Goal: Transaction & Acquisition: Purchase product/service

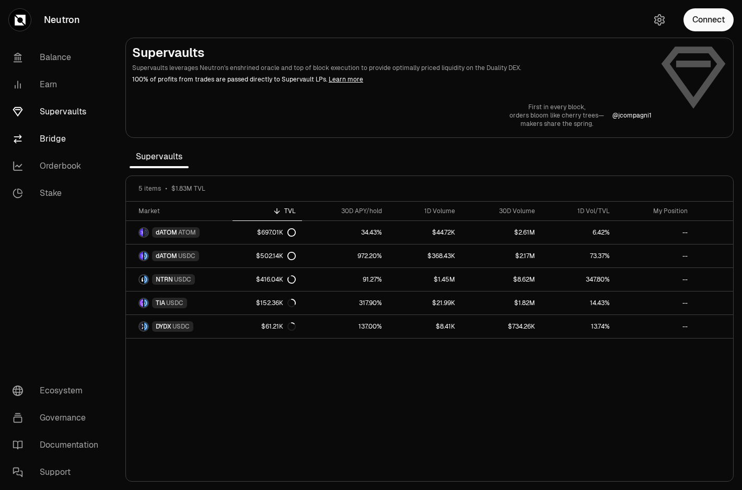
click at [62, 147] on link "Bridge" at bounding box center [58, 138] width 109 height 27
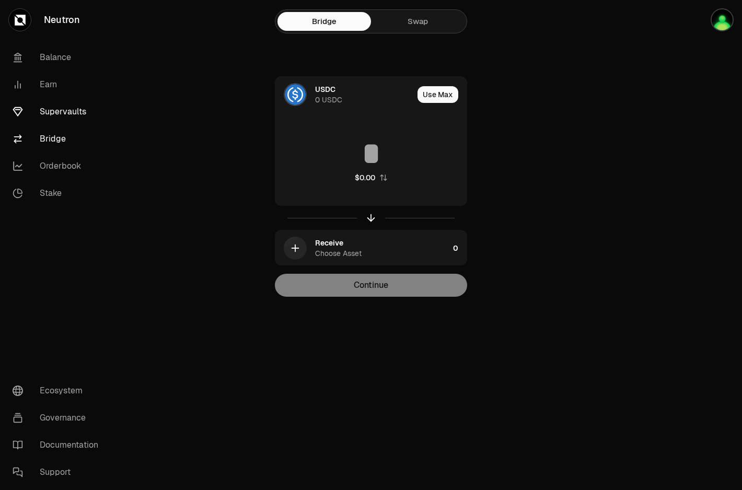
click at [72, 109] on link "Supervaults" at bounding box center [58, 111] width 109 height 27
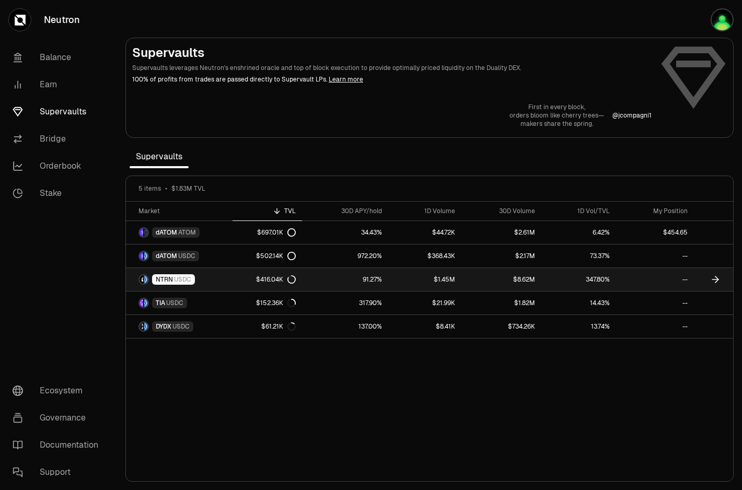
click at [216, 283] on link "NTRN USDC" at bounding box center [179, 279] width 107 height 23
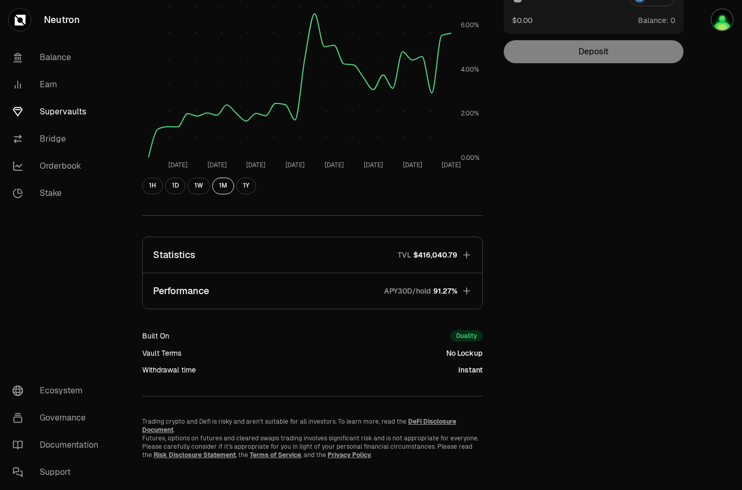
scroll to position [178, 0]
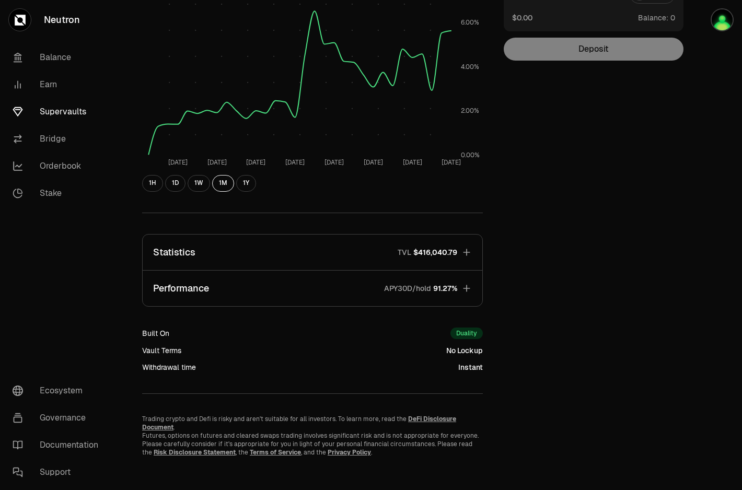
click at [472, 248] on button "Statistics TVL $416,040.79" at bounding box center [312, 252] width 339 height 36
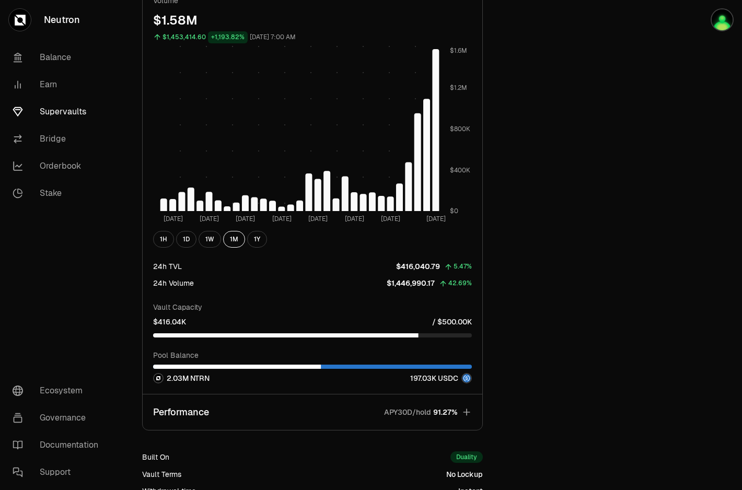
scroll to position [728, 0]
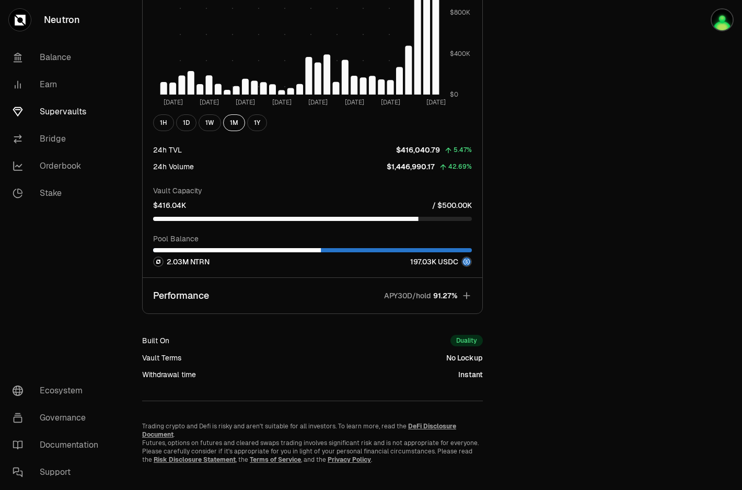
click at [467, 297] on icon "button" at bounding box center [466, 295] width 10 height 10
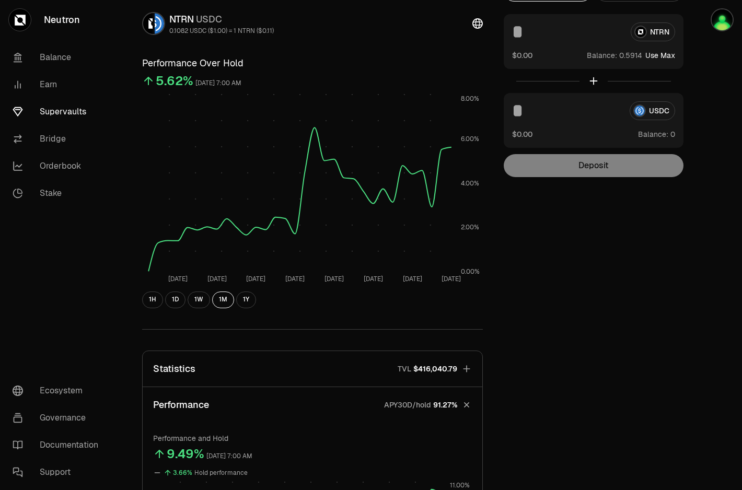
scroll to position [0, 0]
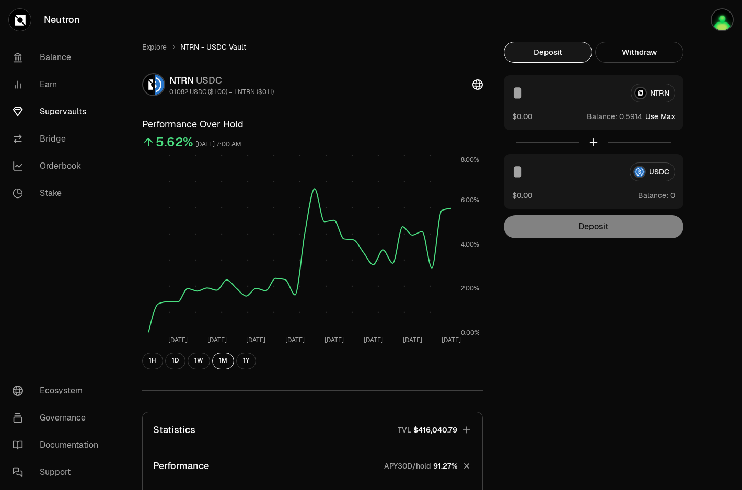
click at [72, 114] on link "Supervaults" at bounding box center [58, 111] width 109 height 27
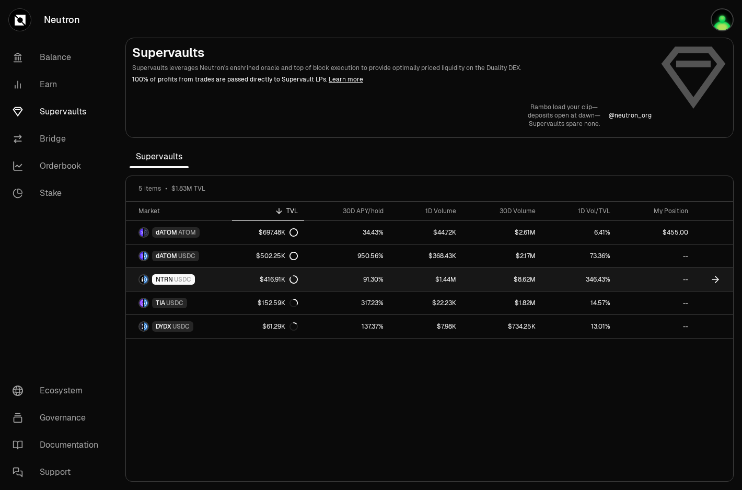
click at [265, 280] on div "$416.91K" at bounding box center [279, 279] width 38 height 8
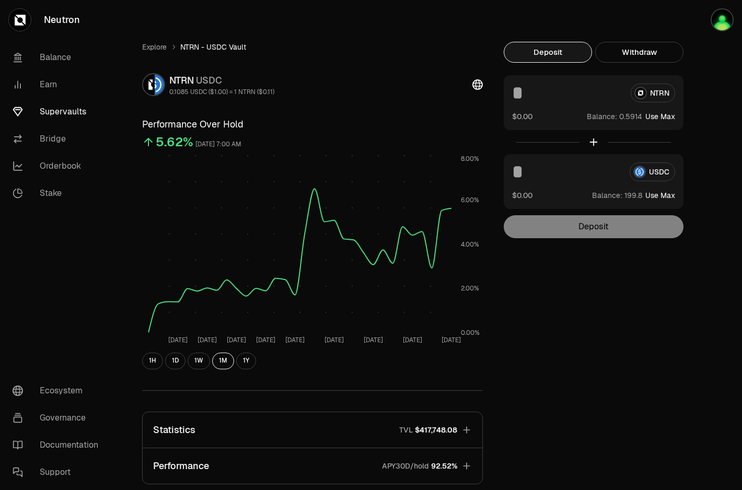
click at [671, 195] on button "Use Max" at bounding box center [660, 195] width 30 height 10
type input "*****"
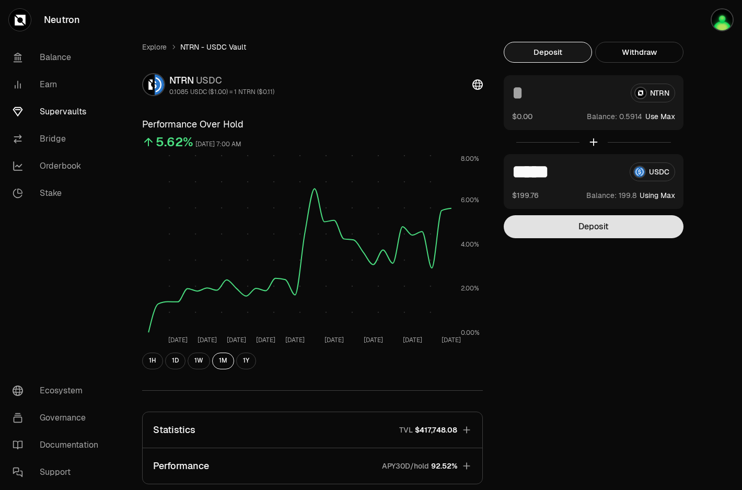
click at [600, 230] on button "Deposit" at bounding box center [593, 226] width 180 height 23
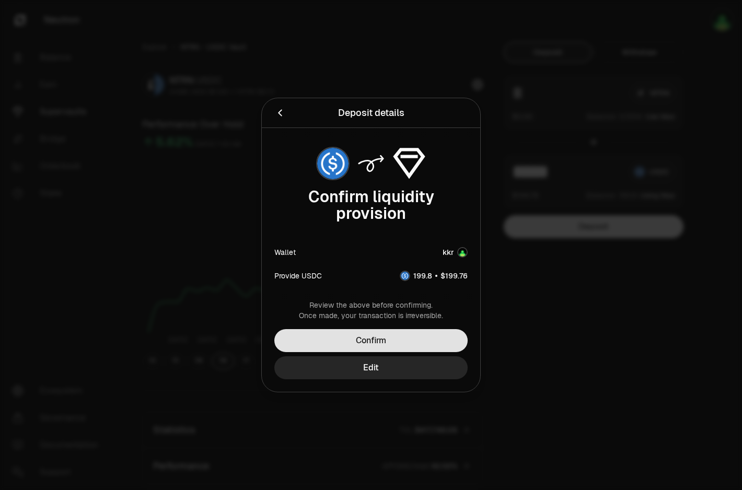
click at [378, 339] on button "Confirm" at bounding box center [370, 340] width 193 height 23
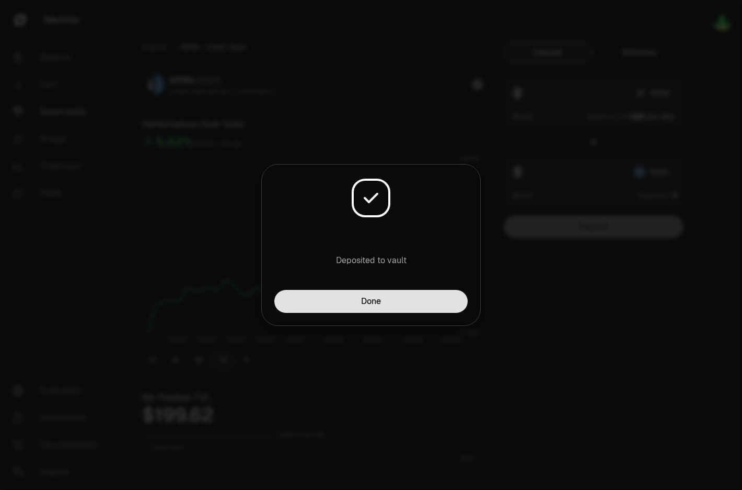
click at [408, 302] on button "Done" at bounding box center [370, 301] width 193 height 23
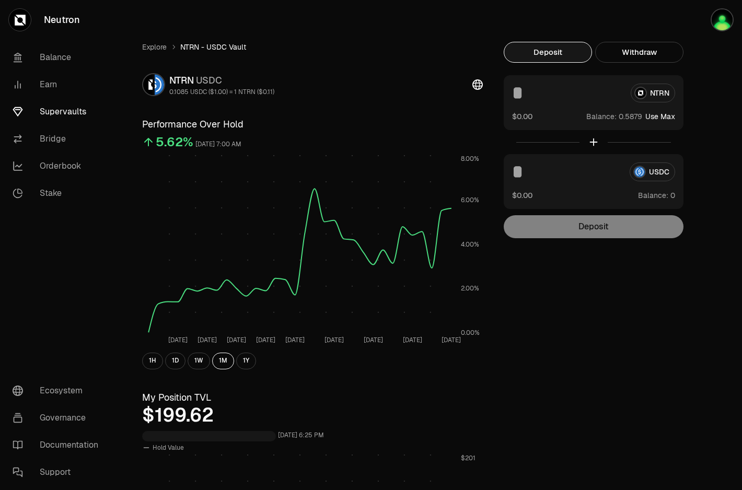
click at [61, 118] on link "Supervaults" at bounding box center [58, 111] width 109 height 27
